Goal: Check status: Check status

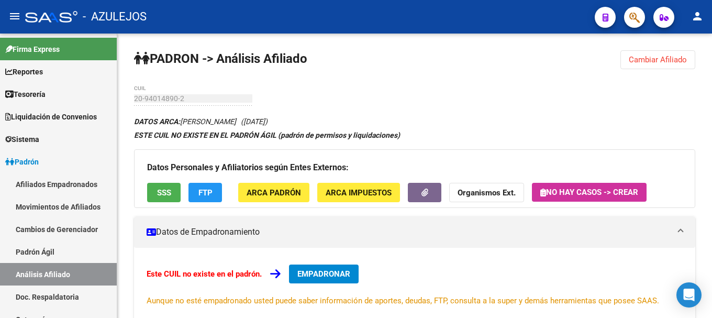
scroll to position [157, 0]
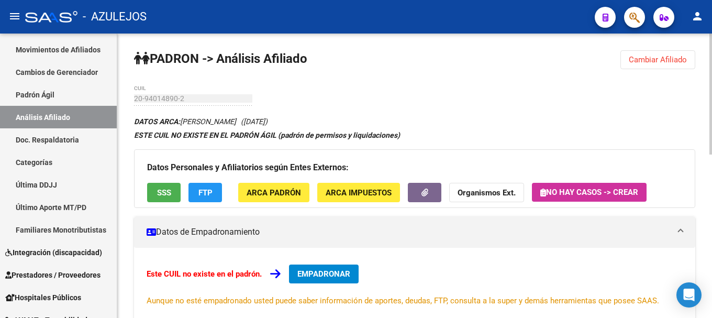
click at [661, 62] on span "Cambiar Afiliado" at bounding box center [657, 59] width 58 height 9
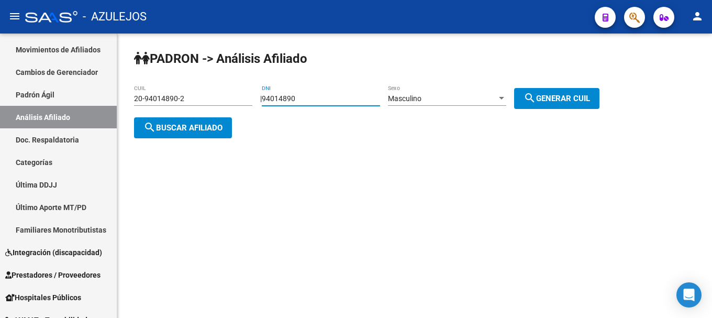
drag, startPoint x: 296, startPoint y: 100, endPoint x: 272, endPoint y: 104, distance: 24.3
click at [272, 104] on div "PADRON -> Análisis Afiliado 20-94014890-2 CUIL | 94014890 DNI Masculino Sexo se…" at bounding box center [414, 102] width 594 height 138
type input "32265202"
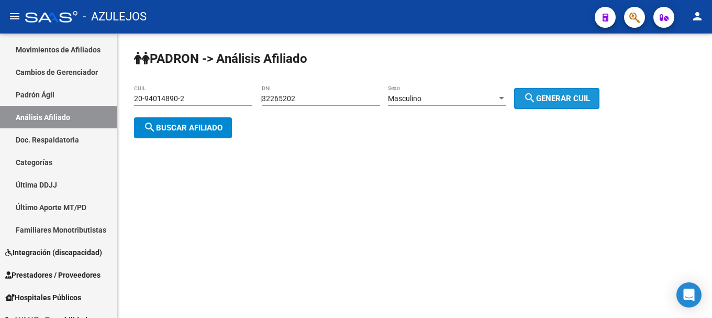
click at [585, 102] on span "search Generar CUIL" at bounding box center [556, 98] width 66 height 9
type input "20-32265202-0"
click at [156, 125] on span "search Buscar afiliado" at bounding box center [182, 127] width 79 height 9
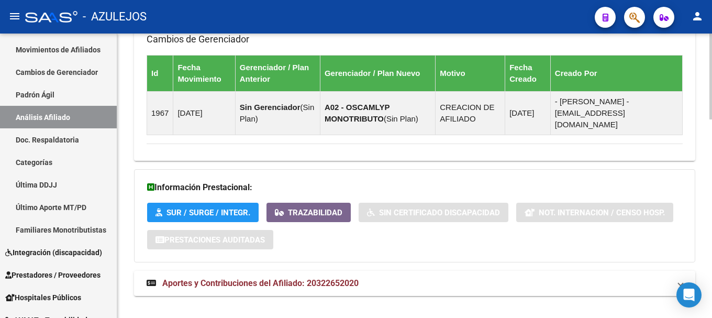
scroll to position [654, 0]
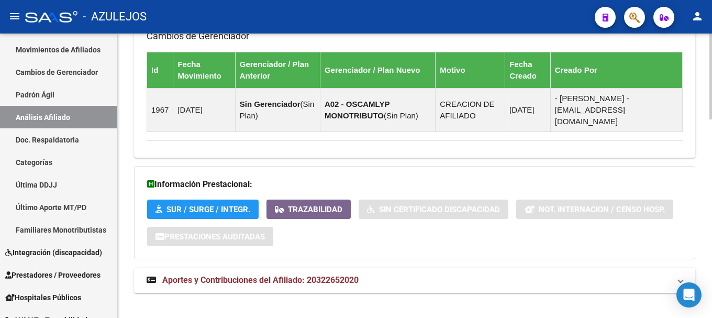
click at [238, 275] on span "Aportes y Contribuciones del Afiliado: 20322652020" at bounding box center [260, 280] width 196 height 10
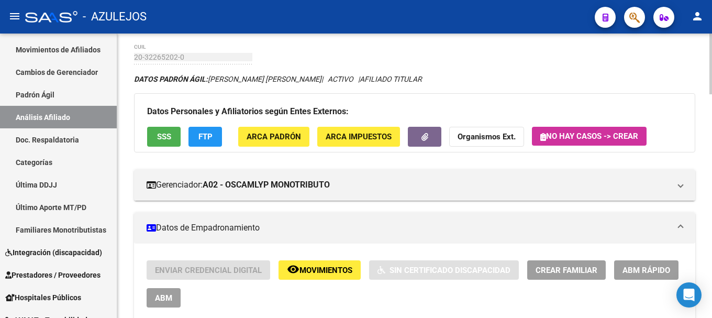
scroll to position [0, 0]
